Goal: Information Seeking & Learning: Learn about a topic

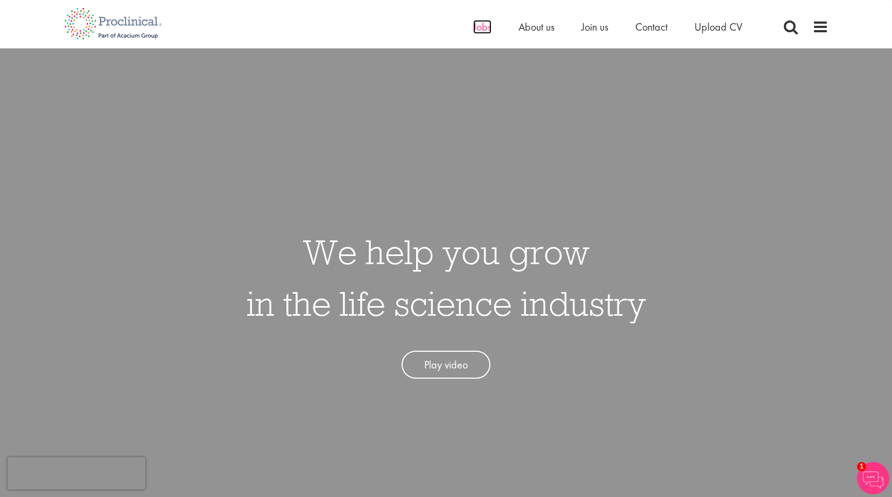
click at [484, 27] on span "Jobs" at bounding box center [482, 27] width 18 height 14
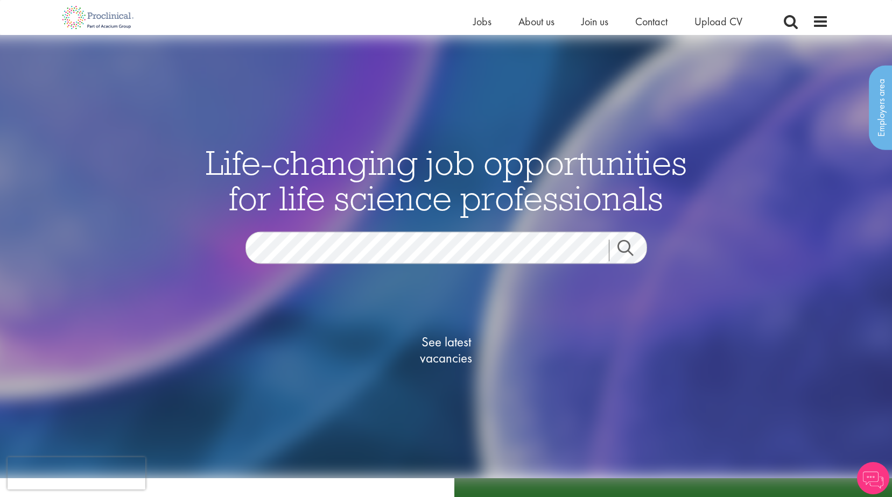
scroll to position [215, 0]
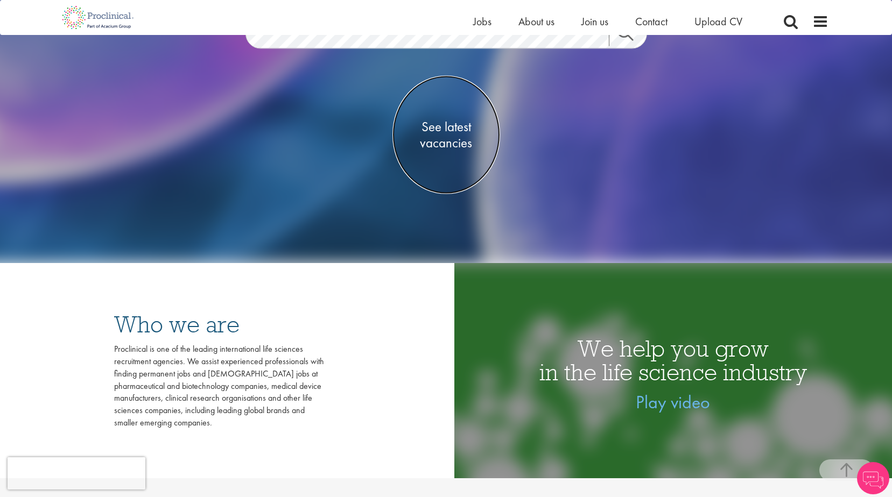
click at [438, 135] on span "See latest vacancies" at bounding box center [446, 135] width 108 height 32
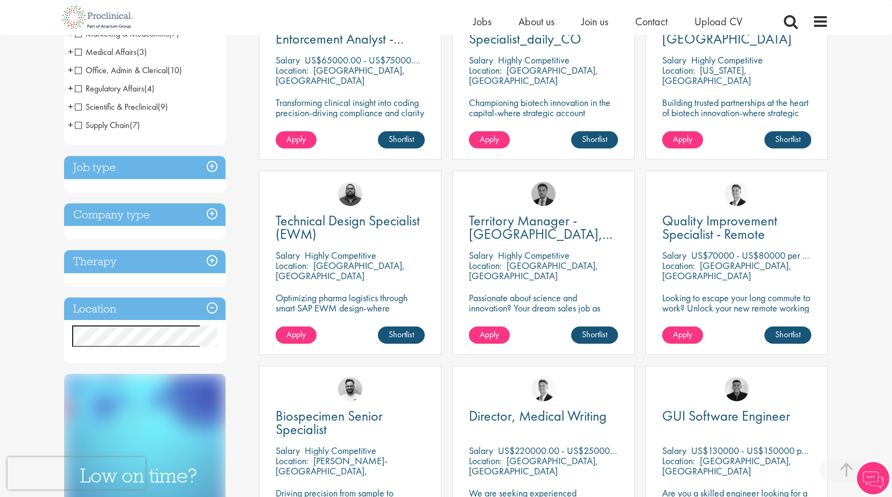
scroll to position [269, 0]
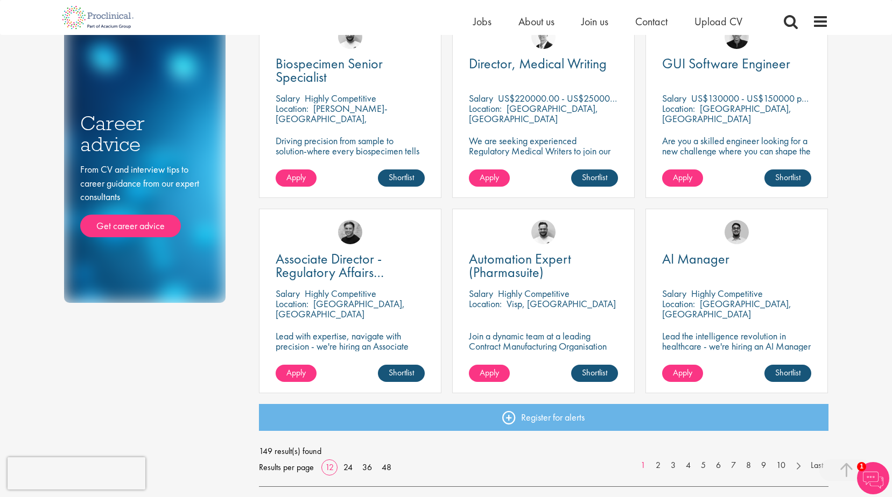
scroll to position [646, 0]
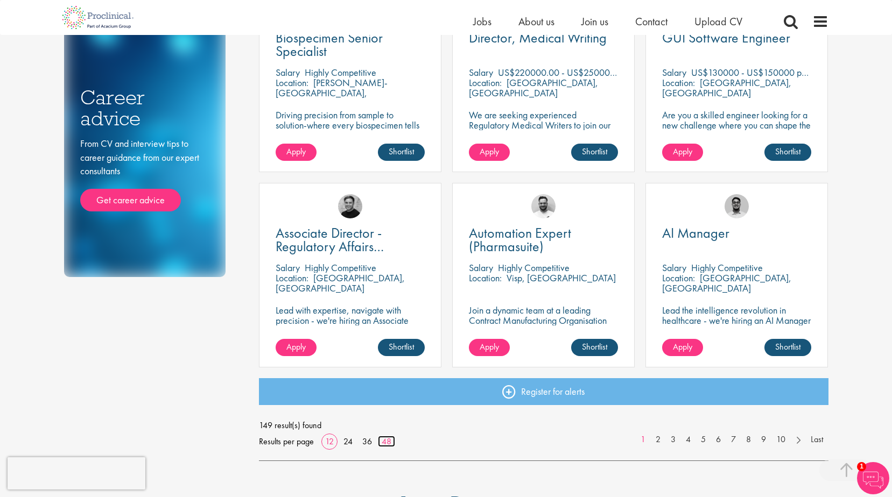
click at [384, 438] on link "48" at bounding box center [386, 441] width 17 height 11
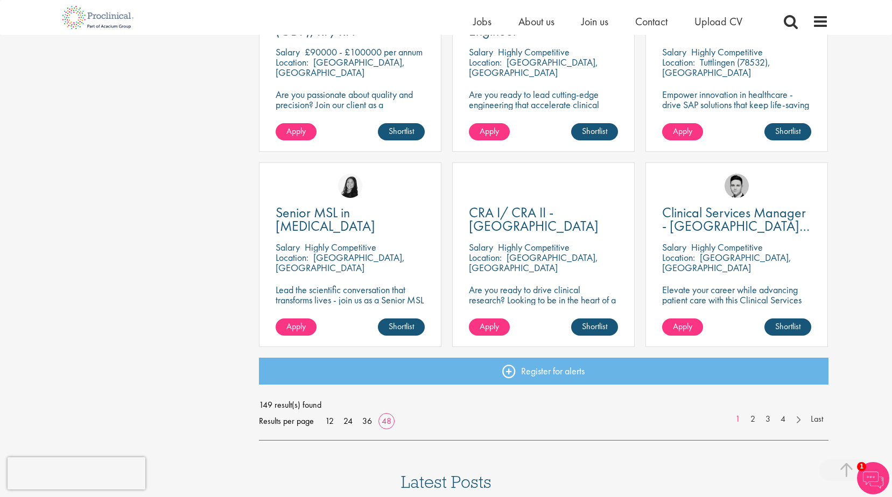
scroll to position [3122, 0]
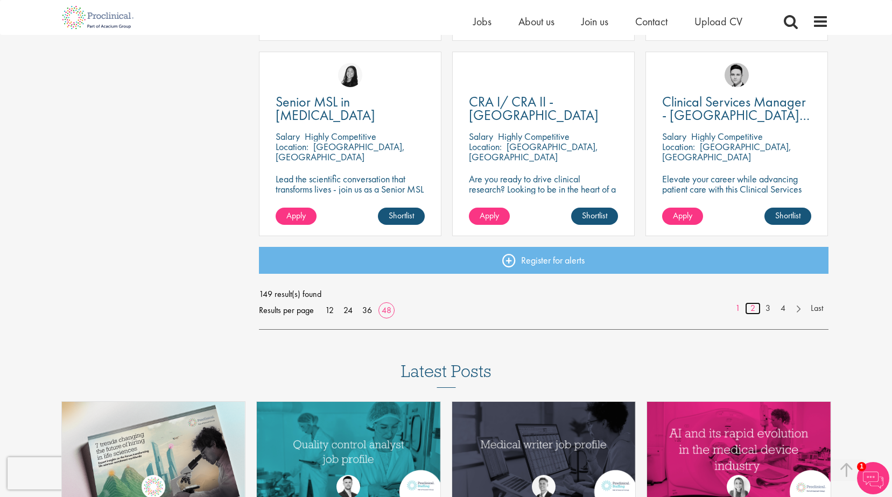
click at [748, 307] on link "2" at bounding box center [753, 308] width 16 height 12
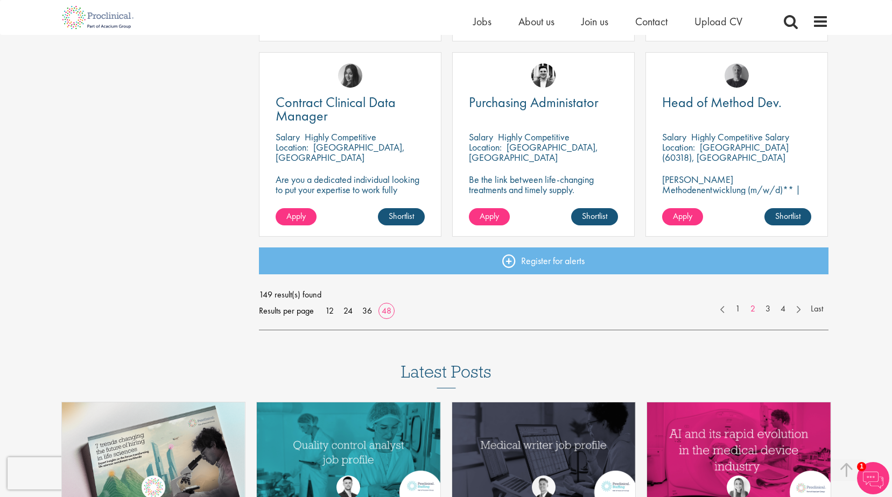
scroll to position [3122, 0]
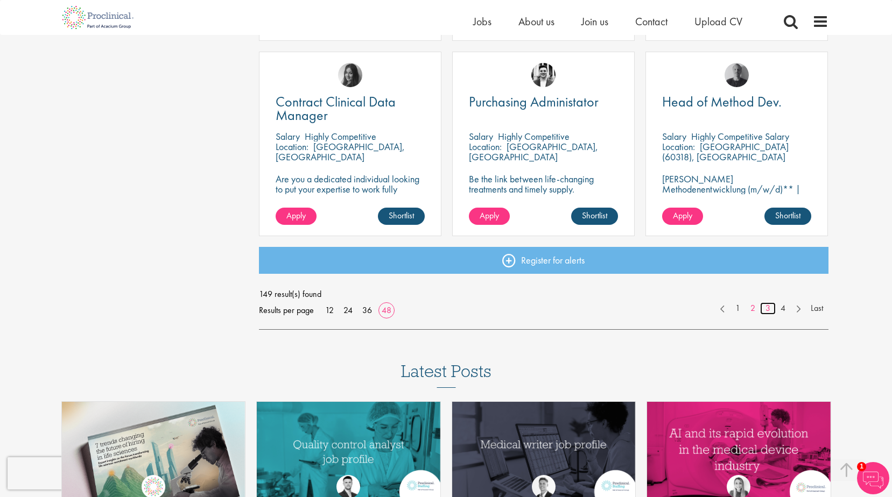
click at [770, 309] on link "3" at bounding box center [768, 308] width 16 height 12
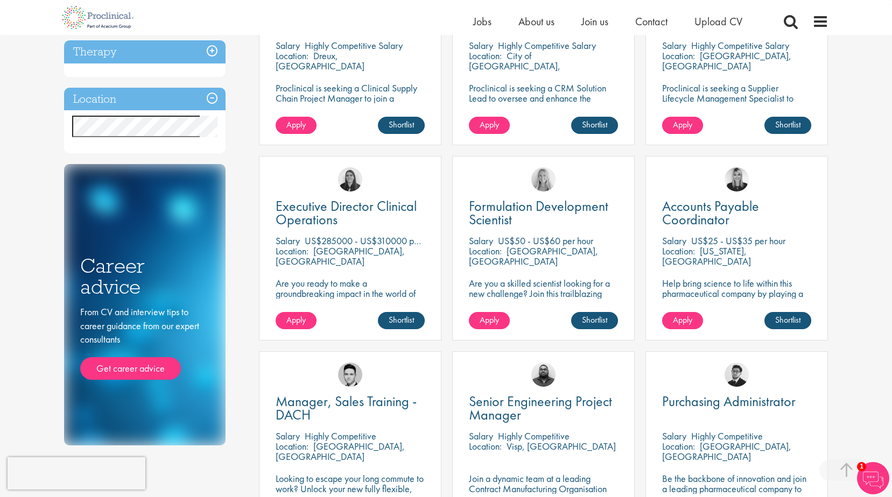
scroll to position [484, 0]
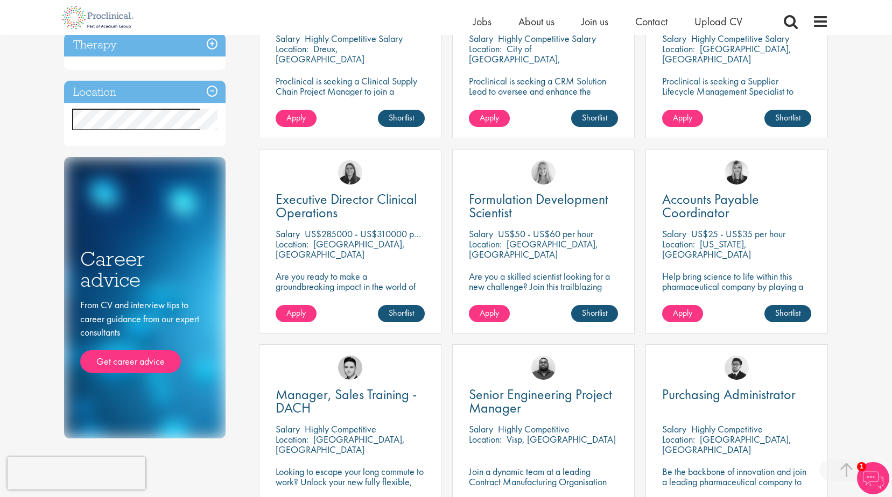
drag, startPoint x: 407, startPoint y: 234, endPoint x: 334, endPoint y: 234, distance: 73.2
click at [334, 234] on p "US$285000 - US$310000 per annum" at bounding box center [376, 234] width 143 height 12
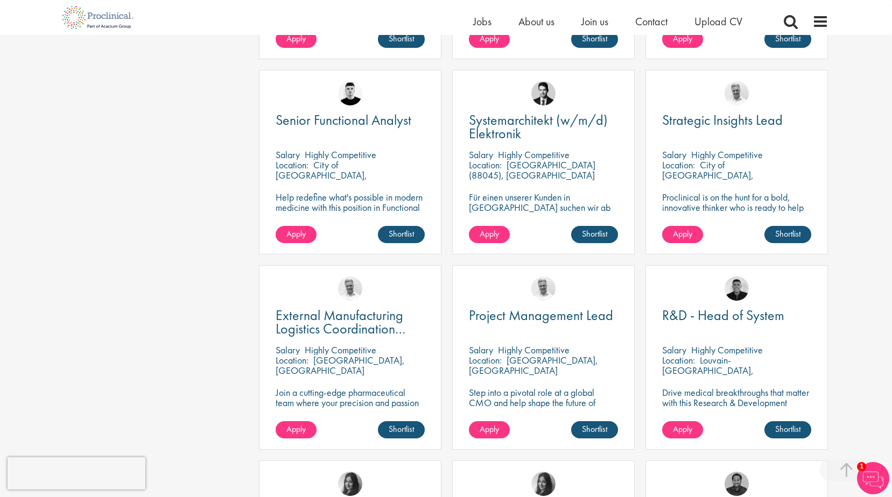
scroll to position [969, 0]
